Goal: Information Seeking & Learning: Learn about a topic

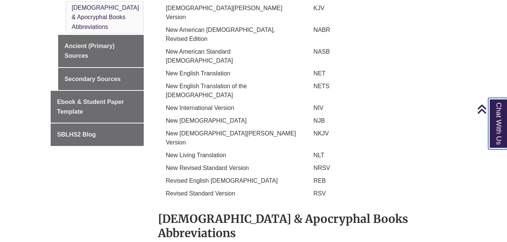
scroll to position [494, 0]
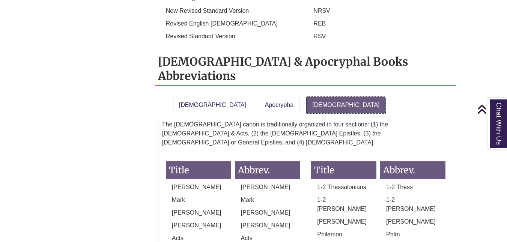
scroll to position [595, 0]
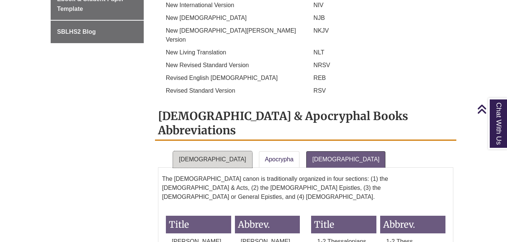
click at [208, 151] on link "[DEMOGRAPHIC_DATA]" at bounding box center [212, 159] width 79 height 17
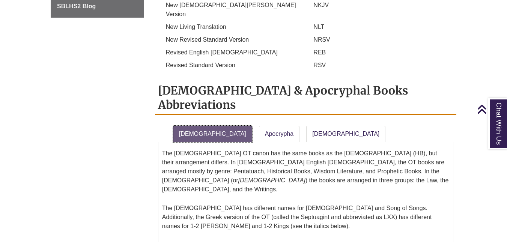
scroll to position [620, 0]
click at [262, 126] on link "Apocrypha" at bounding box center [279, 134] width 41 height 17
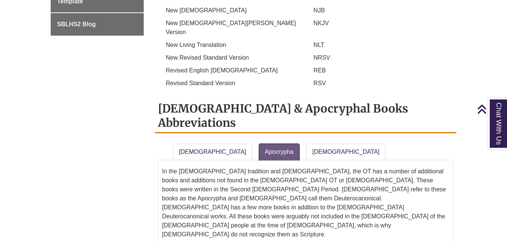
scroll to position [601, 0]
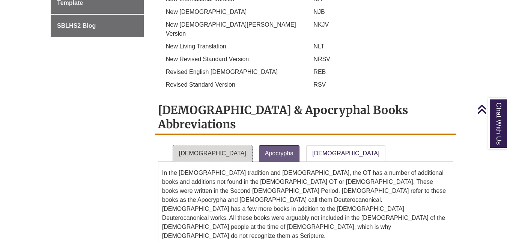
click at [211, 145] on link "[DEMOGRAPHIC_DATA]" at bounding box center [212, 153] width 79 height 17
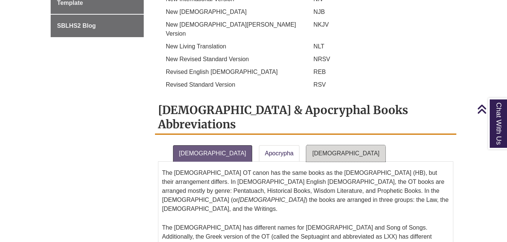
click at [306, 145] on link "[DEMOGRAPHIC_DATA]" at bounding box center [345, 153] width 79 height 17
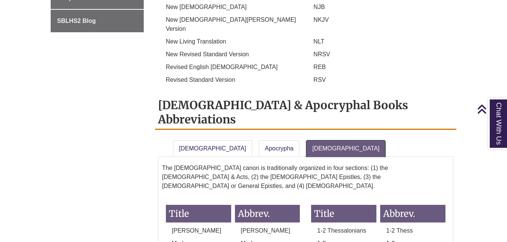
scroll to position [606, 0]
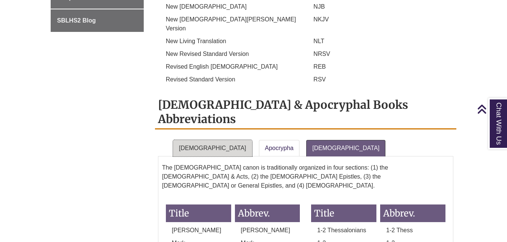
click at [207, 140] on link "[DEMOGRAPHIC_DATA]" at bounding box center [212, 148] width 79 height 17
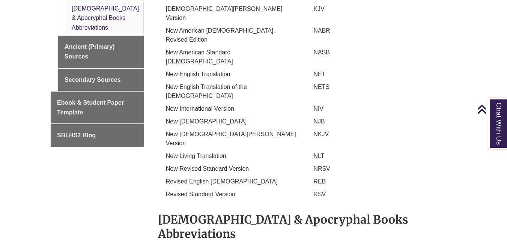
scroll to position [491, 0]
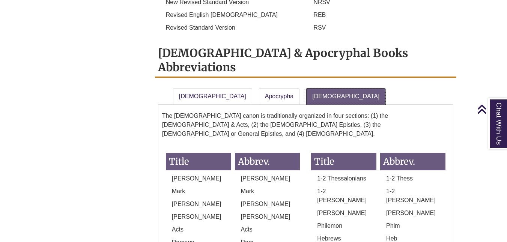
scroll to position [539, 0]
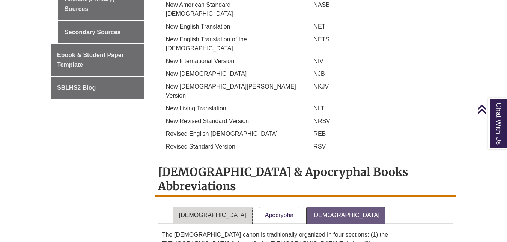
click at [209, 207] on link "[DEMOGRAPHIC_DATA]" at bounding box center [212, 215] width 79 height 17
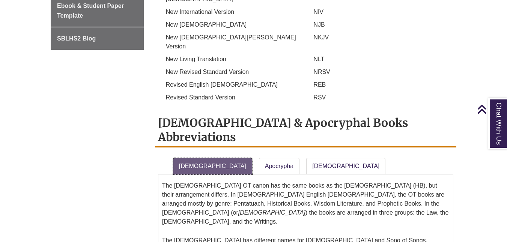
scroll to position [587, 0]
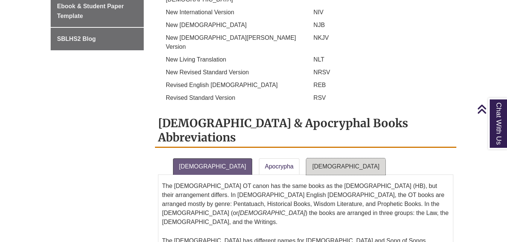
click at [306, 158] on link "[DEMOGRAPHIC_DATA]" at bounding box center [345, 166] width 79 height 17
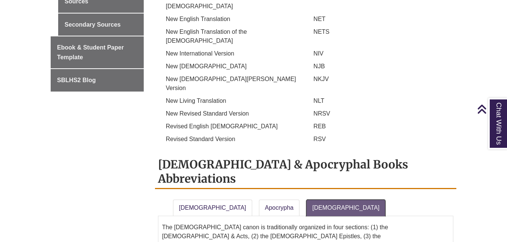
scroll to position [546, 0]
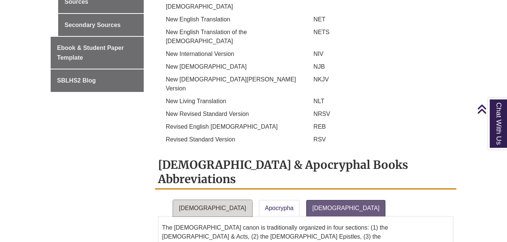
click at [205, 200] on link "[DEMOGRAPHIC_DATA]" at bounding box center [212, 208] width 79 height 17
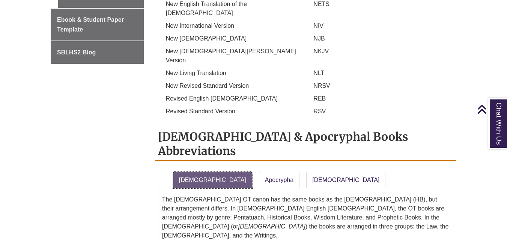
scroll to position [574, 0]
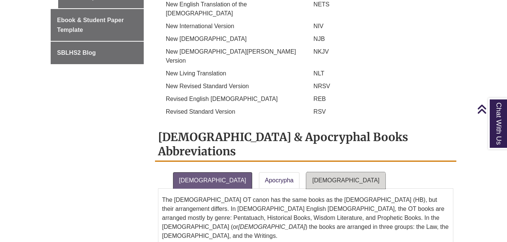
click at [307, 172] on link "[DEMOGRAPHIC_DATA]" at bounding box center [345, 180] width 79 height 17
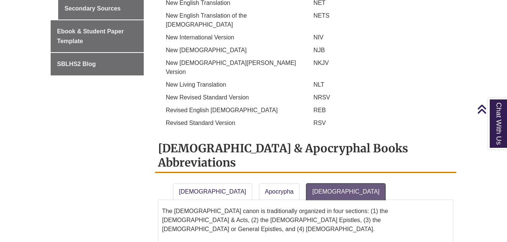
scroll to position [562, 0]
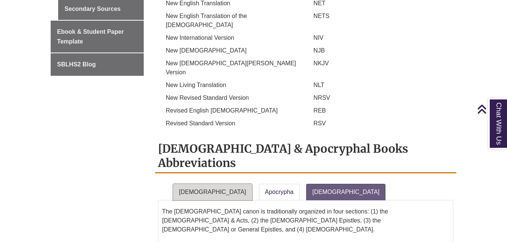
click at [205, 184] on link "[DEMOGRAPHIC_DATA]" at bounding box center [212, 192] width 79 height 17
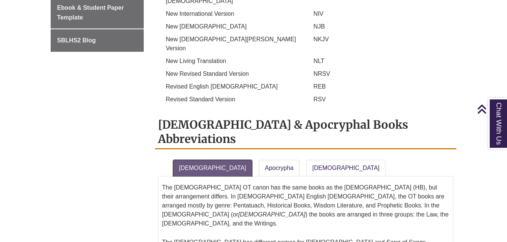
scroll to position [587, 0]
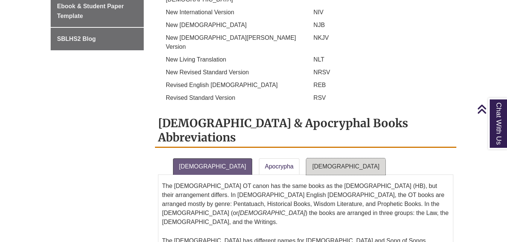
click at [306, 158] on link "[DEMOGRAPHIC_DATA]" at bounding box center [345, 166] width 79 height 17
